Goal: Task Accomplishment & Management: Use online tool/utility

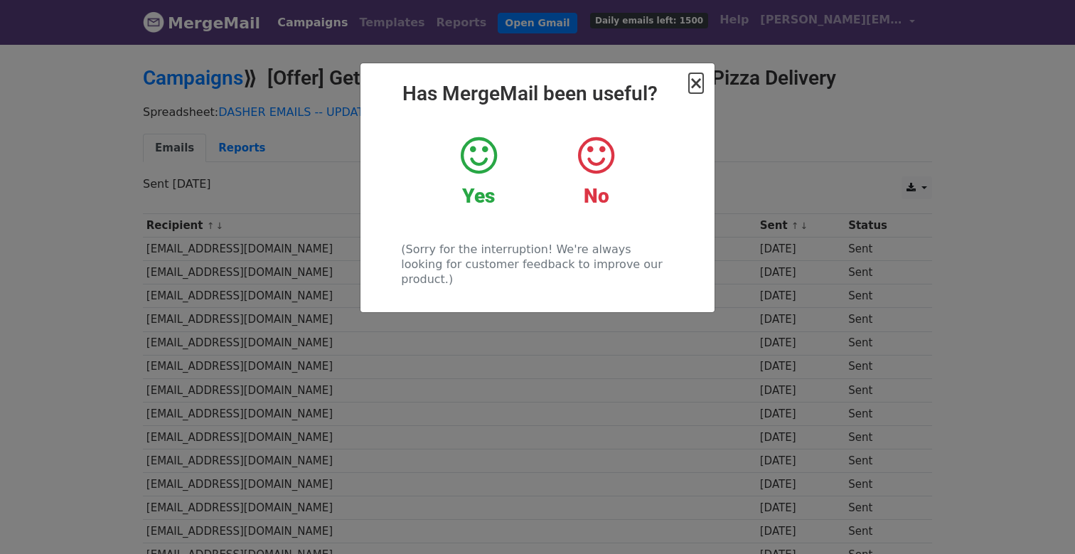
click at [701, 86] on span "×" at bounding box center [696, 83] width 14 height 20
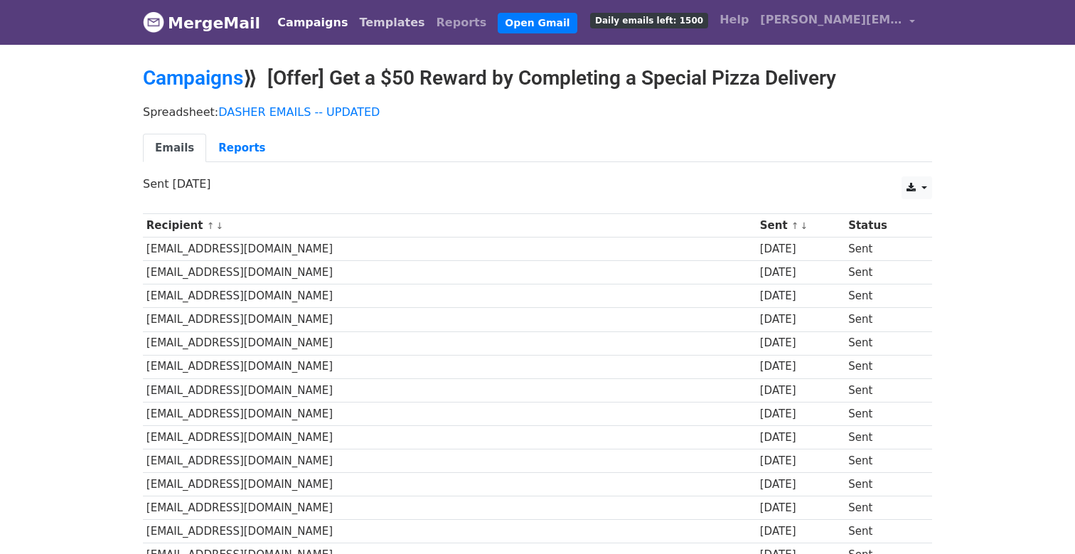
click at [373, 24] on link "Templates" at bounding box center [391, 23] width 77 height 28
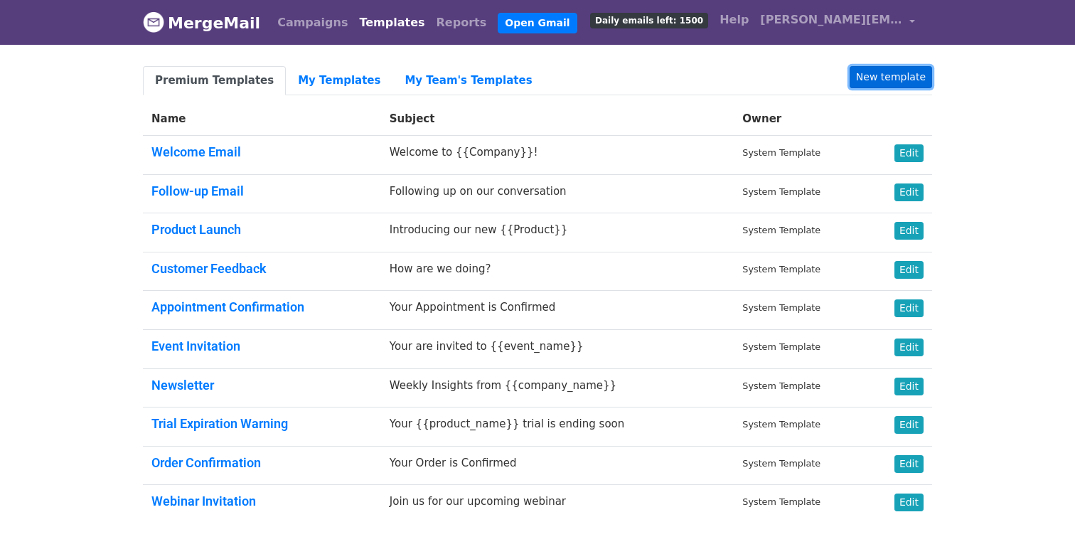
click at [887, 77] on link "New template" at bounding box center [890, 77] width 82 height 22
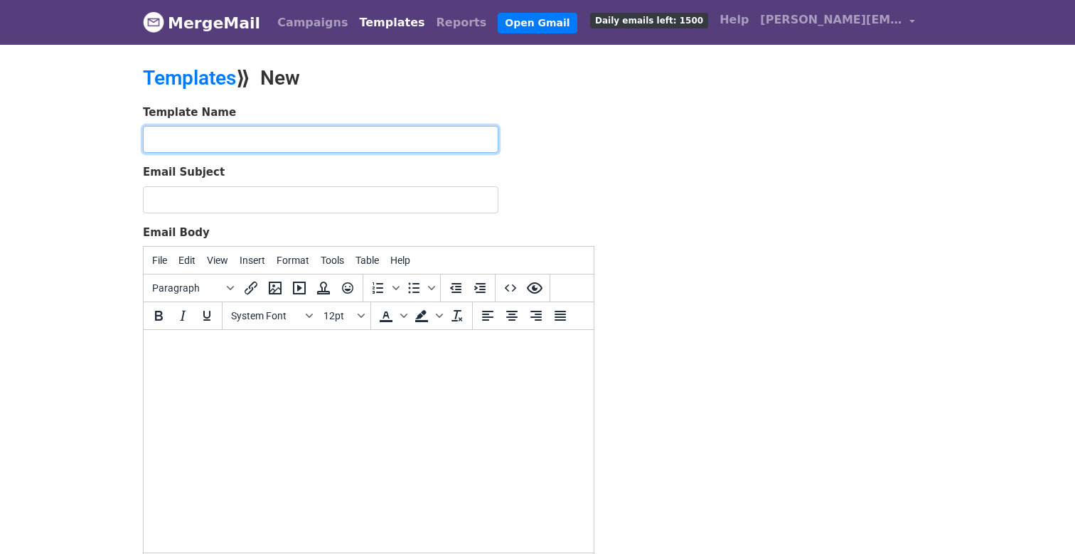
click at [452, 131] on input "text" at bounding box center [320, 139] width 355 height 27
type input "BSB VoDx"
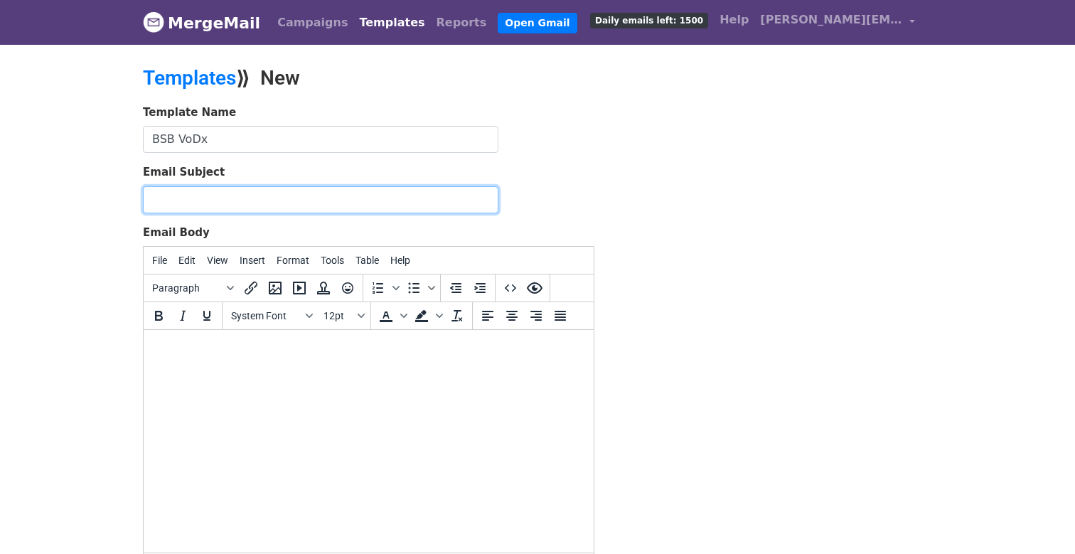
click at [411, 194] on input "Email Subject" at bounding box center [320, 199] width 355 height 27
type input "We'd Love Your Quick Feedback"
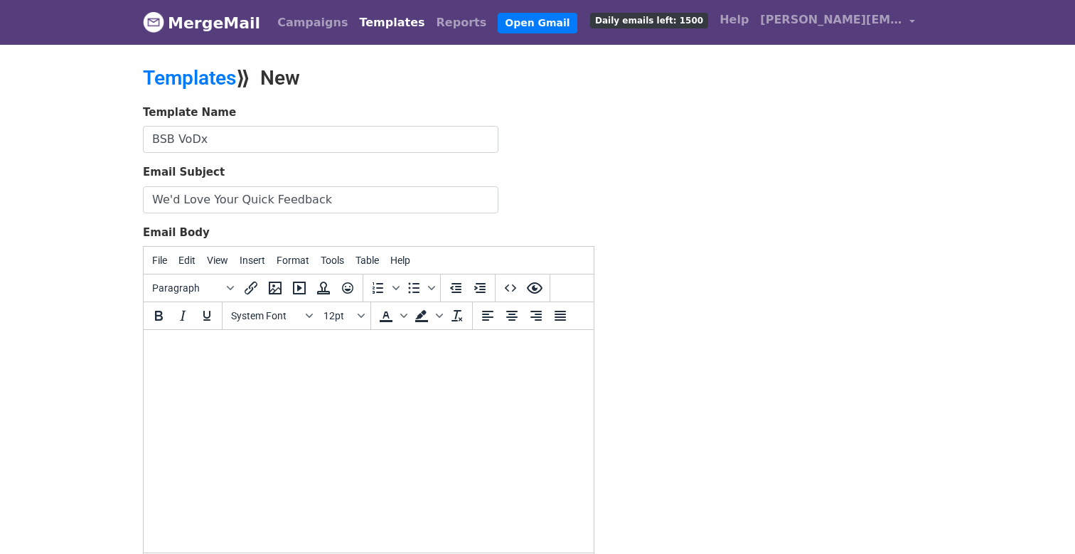
click at [313, 359] on html at bounding box center [369, 349] width 450 height 38
paste body
drag, startPoint x: 549, startPoint y: 375, endPoint x: 109, endPoint y: 328, distance: 443.2
click at [144, 330] on html "https://docs.google.com/spreadsheets/d/1AXIfNUBNfS1dFshFTgo6b-usVGeEP4nekGvHOL3…" at bounding box center [369, 349] width 450 height 38
drag, startPoint x: 151, startPoint y: 345, endPoint x: 434, endPoint y: 362, distance: 282.7
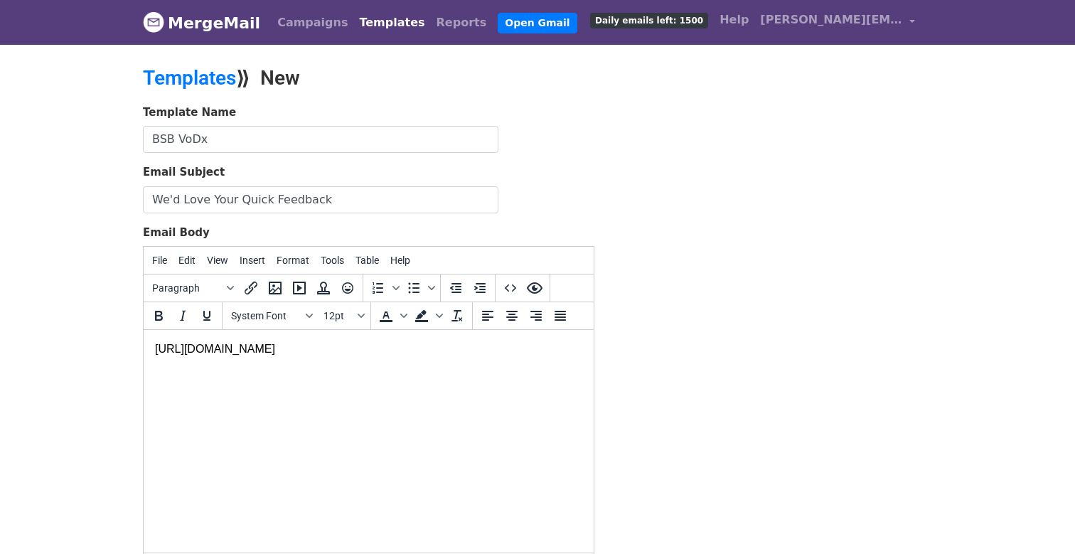
click at [431, 362] on html "https://docs.google.com/spreadsheets/d/1AXIfNUBNfS1dFshFTgo6b-usVGeEP4nekGvHOL3…" at bounding box center [369, 349] width 450 height 38
drag, startPoint x: 510, startPoint y: 362, endPoint x: 131, endPoint y: 345, distance: 379.2
click at [144, 345] on html "https://docs.google.com/spreadsheets/d/1AXIfNUBNfS1dFshFTgo6b-usVGeEP4nekGvHOL3…" at bounding box center [369, 349] width 450 height 38
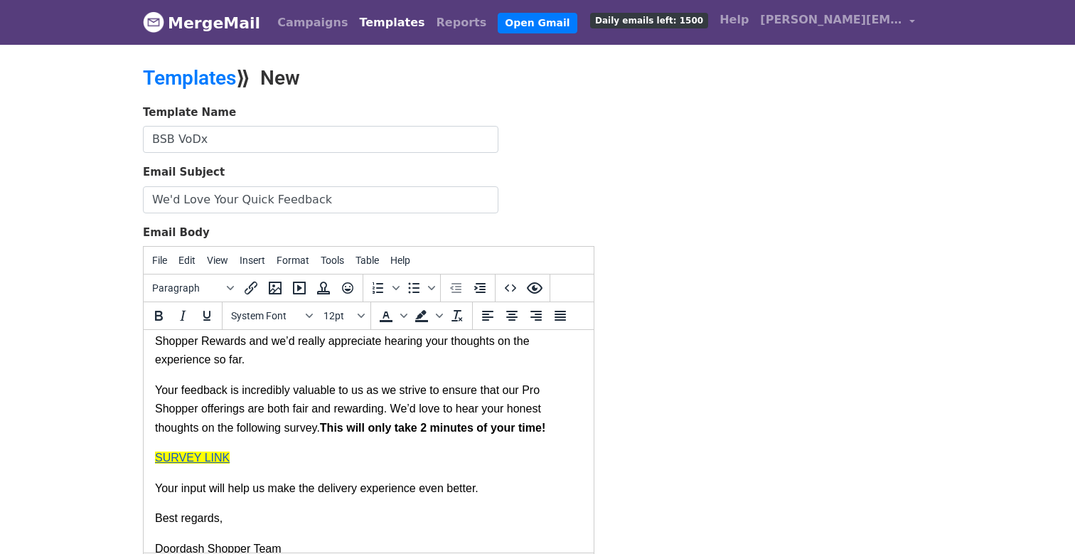
scroll to position [55, 0]
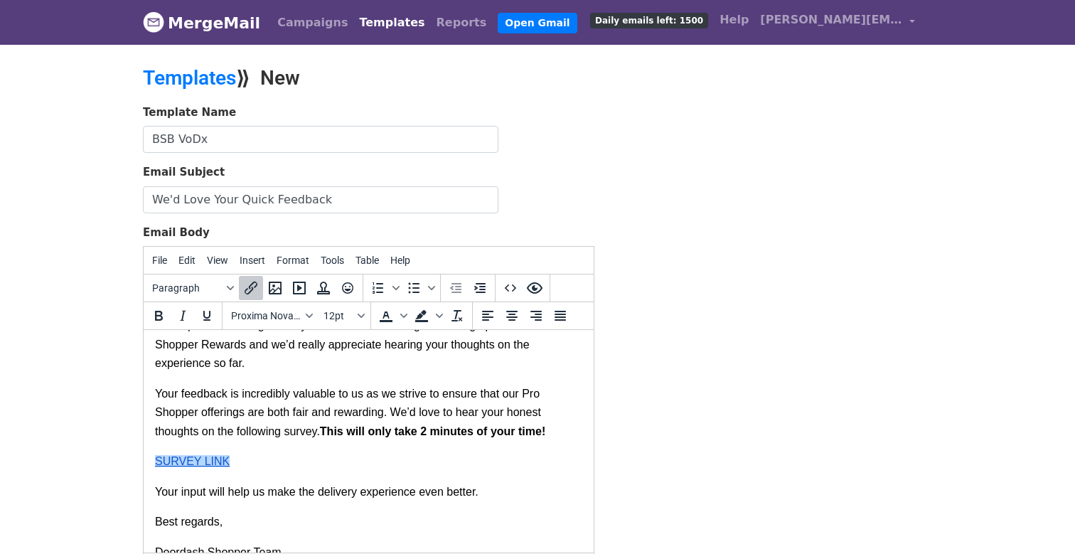
drag, startPoint x: 238, startPoint y: 464, endPoint x: 134, endPoint y: 464, distance: 104.5
click at [144, 464] on html "Hi, We hope this message finds you well. We’re working on making updates to Pro…" at bounding box center [369, 432] width 450 height 314
click at [249, 284] on icon "Insert/edit link" at bounding box center [250, 287] width 17 height 17
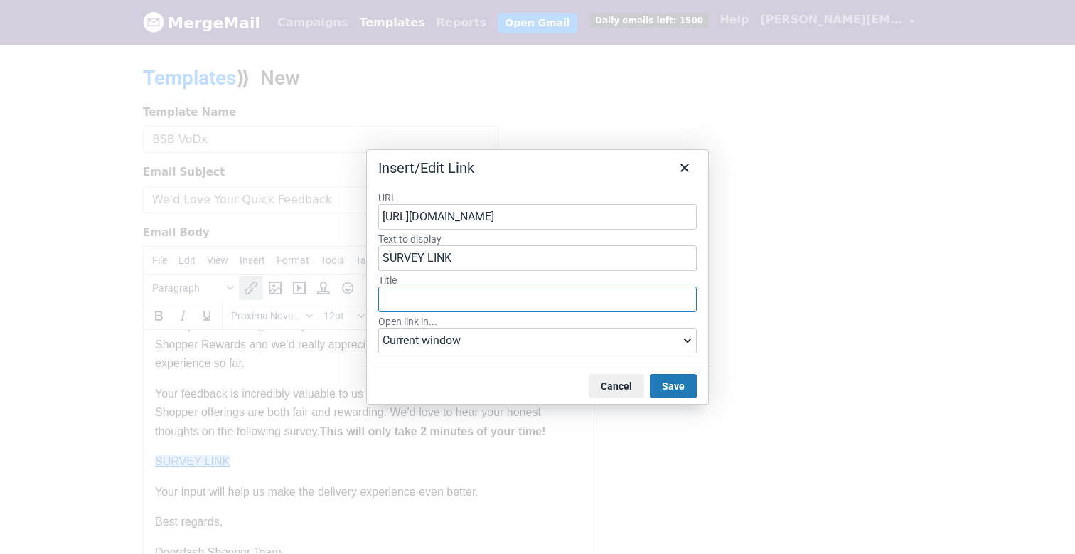
click at [625, 296] on input "Title" at bounding box center [537, 299] width 318 height 26
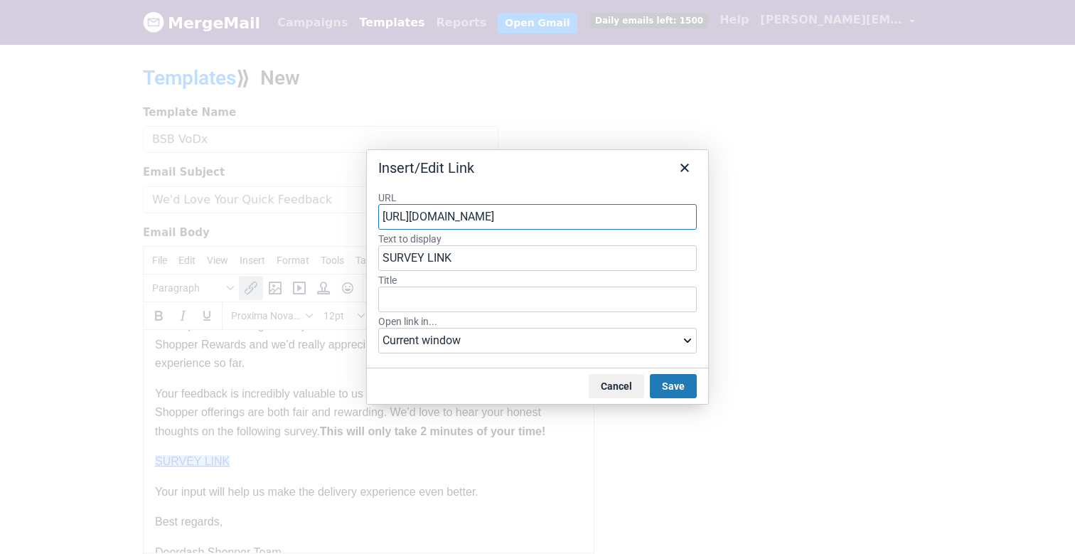
click at [549, 211] on input "https://docs.google.com/forms/d/e/1FAIpQLScBGz7MOAy8oUos7FtdGOiiEwA9s6_swR7B0u2…" at bounding box center [537, 217] width 318 height 26
paste input "forms.gle/s8xhMipAXdymuTHi8"
type input "https://forms.gle/s8xhMipAXdymuTHi8"
click at [670, 385] on button "Save" at bounding box center [673, 386] width 47 height 24
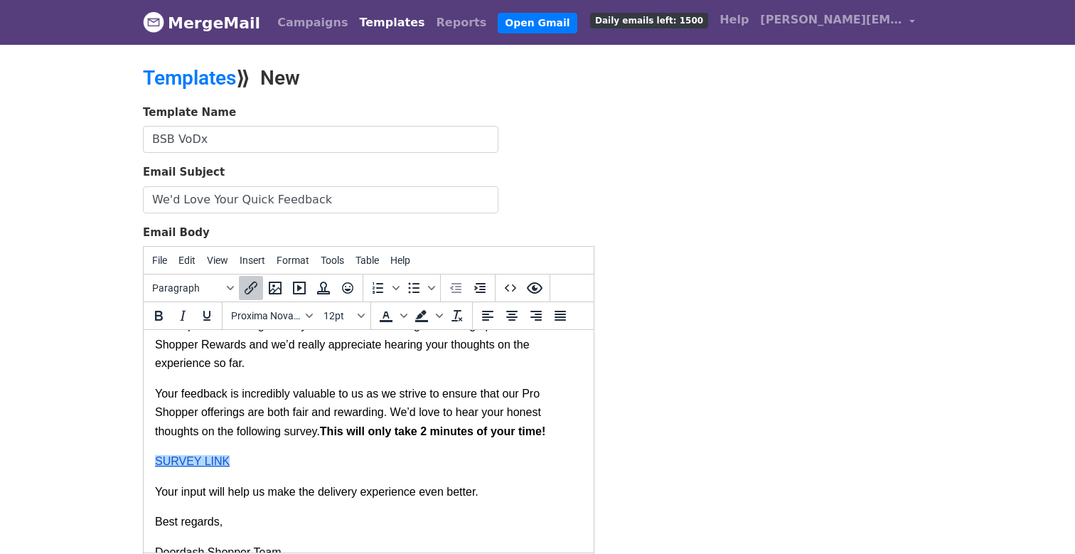
click at [210, 467] on link "SURVEY LINK﻿" at bounding box center [192, 461] width 75 height 12
click at [304, 448] on p "Your feedback is incredibly valuable to us as we strive to ensure that our Pro …" at bounding box center [368, 418] width 427 height 68
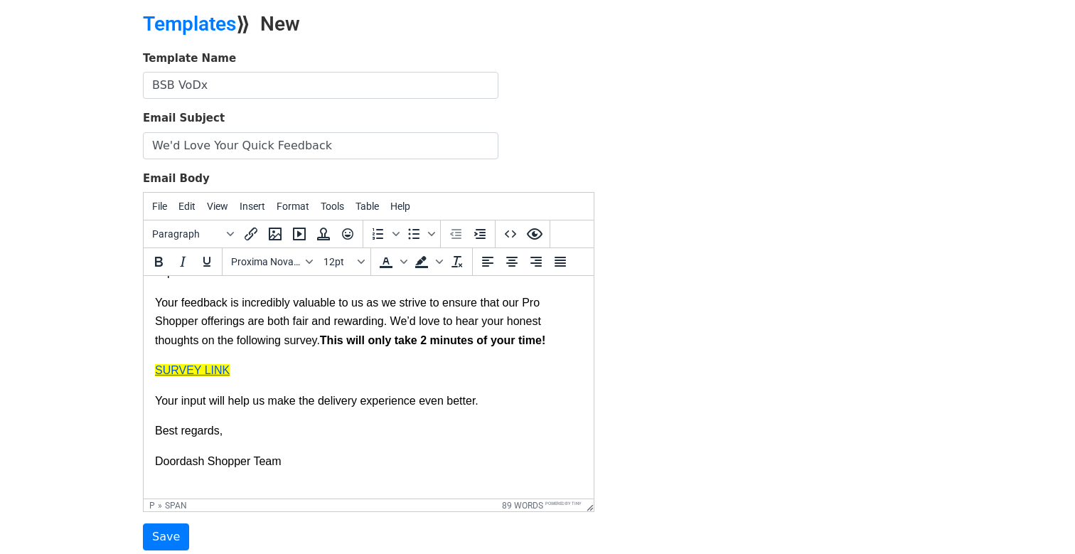
scroll to position [50, 0]
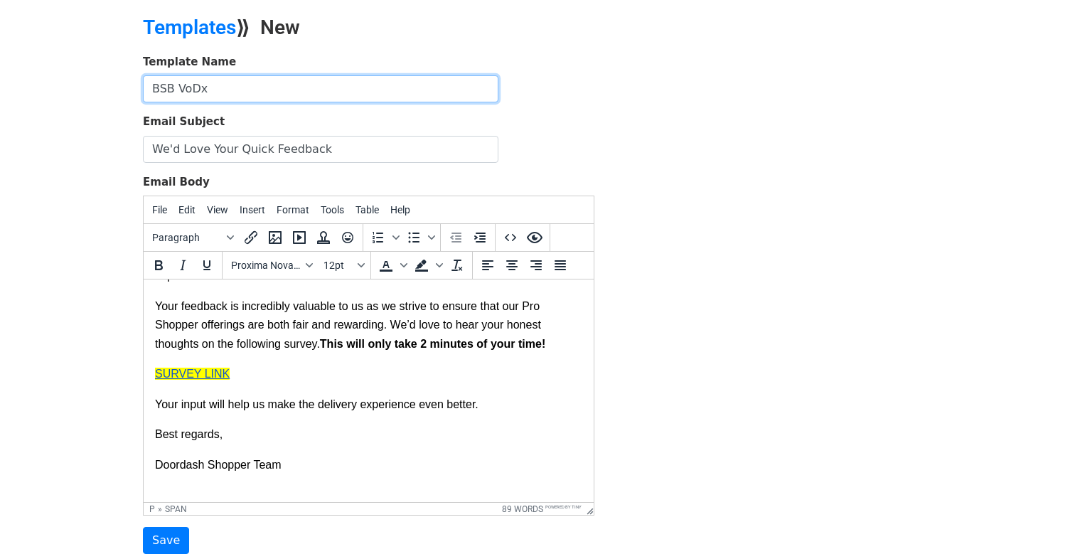
click at [323, 91] on input "BSB VoDx" at bounding box center [320, 88] width 355 height 27
type input "BSB VoDx $2 for 10+"
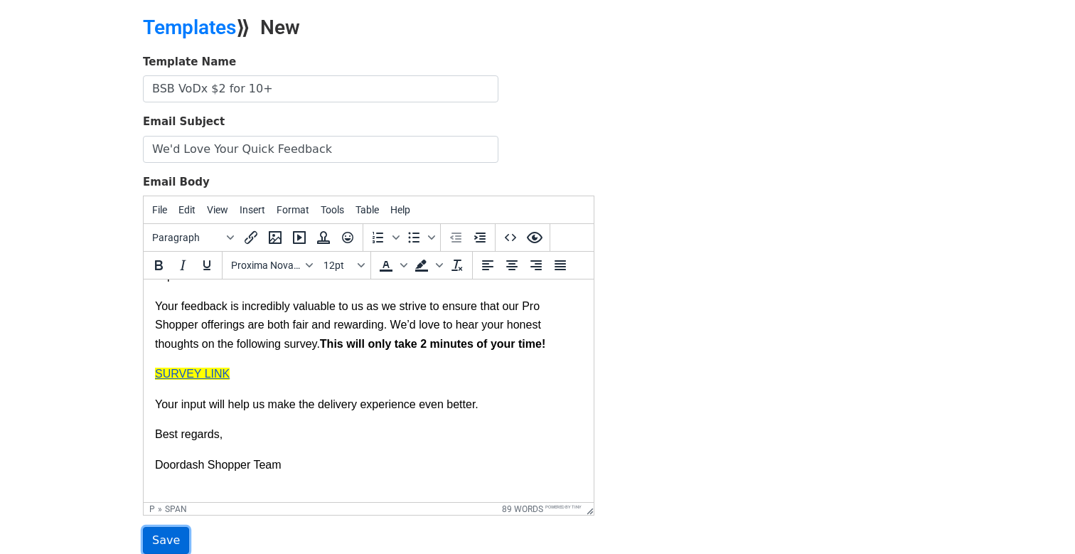
click at [164, 532] on input "Save" at bounding box center [166, 540] width 46 height 27
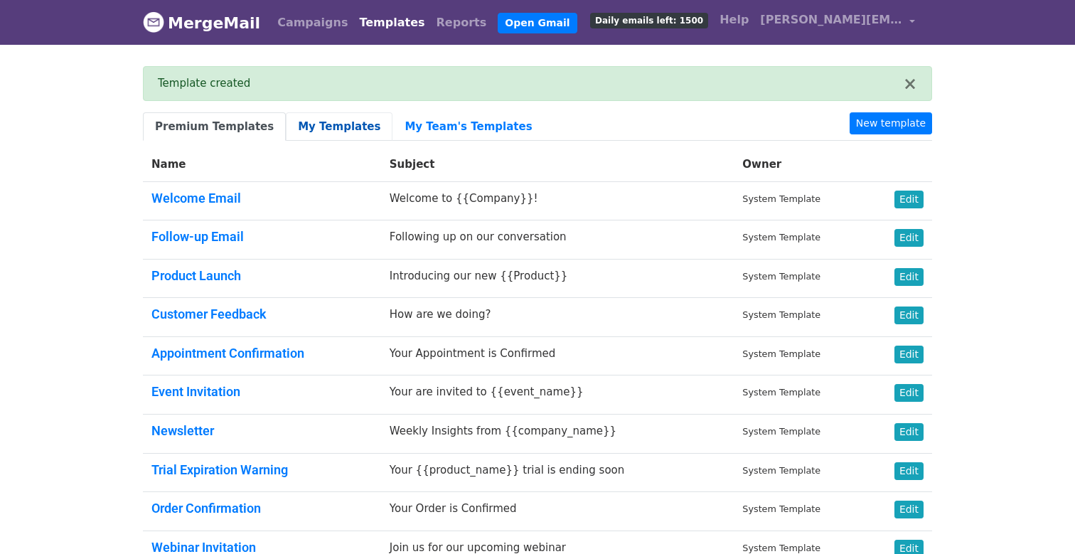
click at [336, 121] on link "My Templates" at bounding box center [339, 126] width 107 height 29
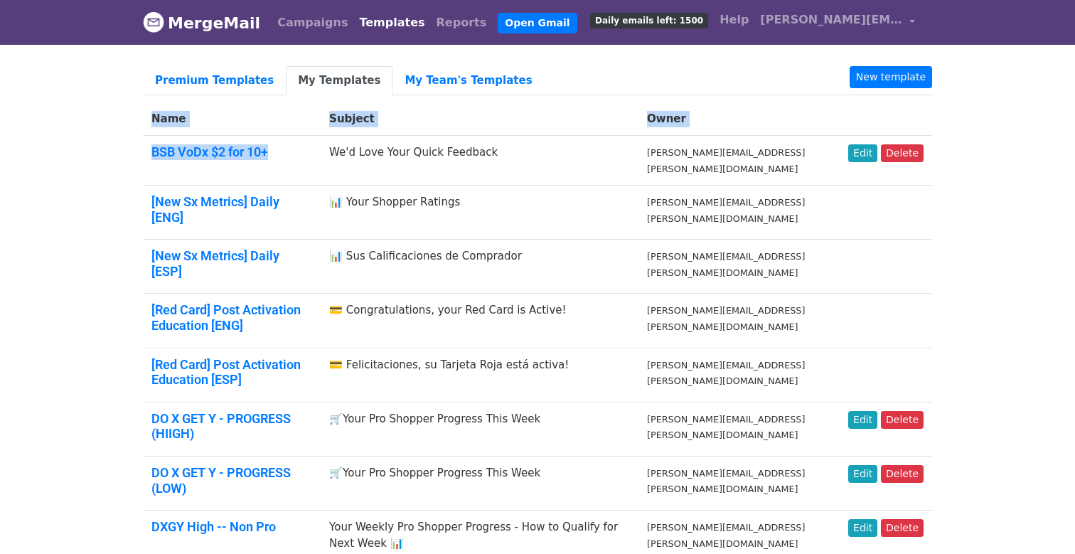
drag, startPoint x: 274, startPoint y: 154, endPoint x: 137, endPoint y: 156, distance: 136.5
copy div "Name Subject Owner BSB VoDx $2 for 10+"
click at [253, 178] on td "BSB VoDx $2 for 10+" at bounding box center [232, 161] width 178 height 50
drag, startPoint x: 276, startPoint y: 155, endPoint x: 148, endPoint y: 154, distance: 128.6
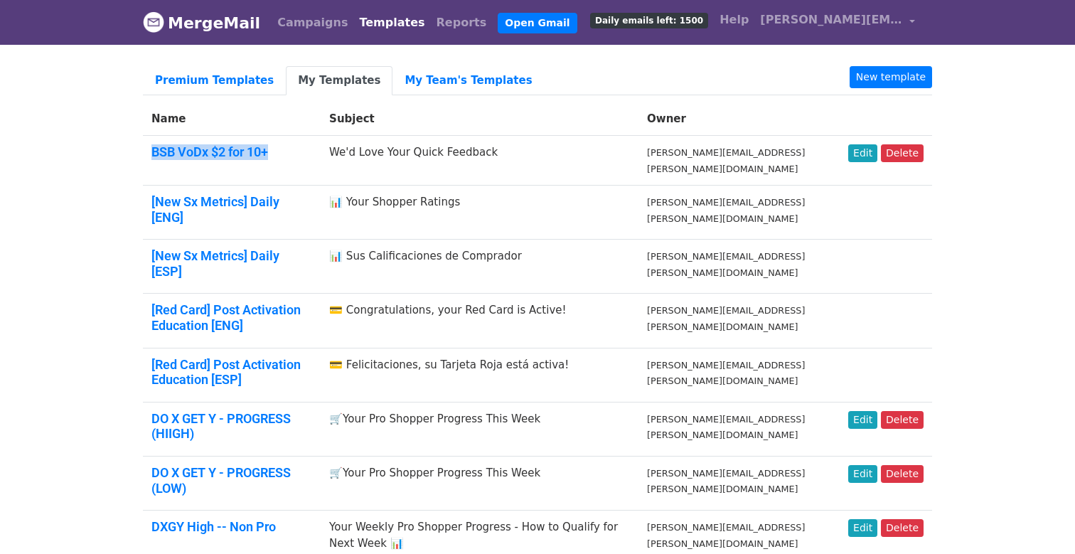
click at [148, 154] on td "BSB VoDx $2 for 10+" at bounding box center [232, 161] width 178 height 50
copy link "BSB VoDx $2 for 10+"
